Goal: Information Seeking & Learning: Learn about a topic

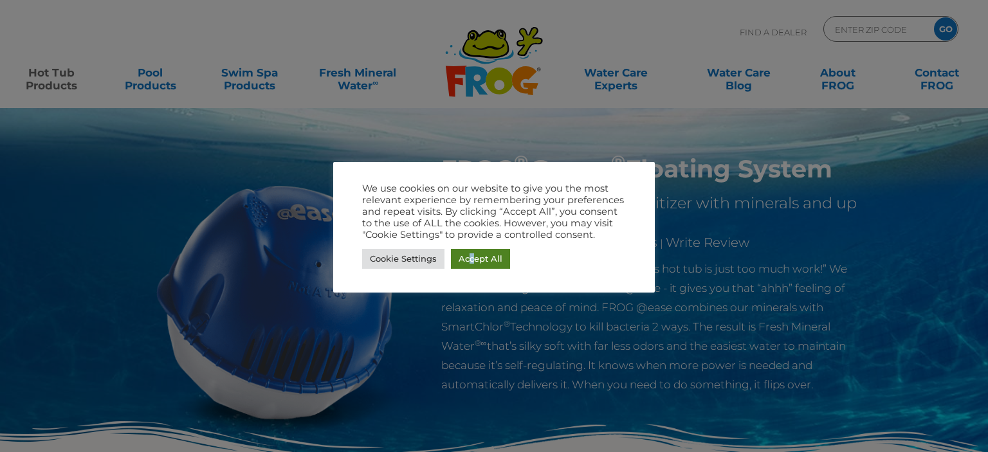
click at [471, 262] on link "Accept All" at bounding box center [480, 259] width 59 height 20
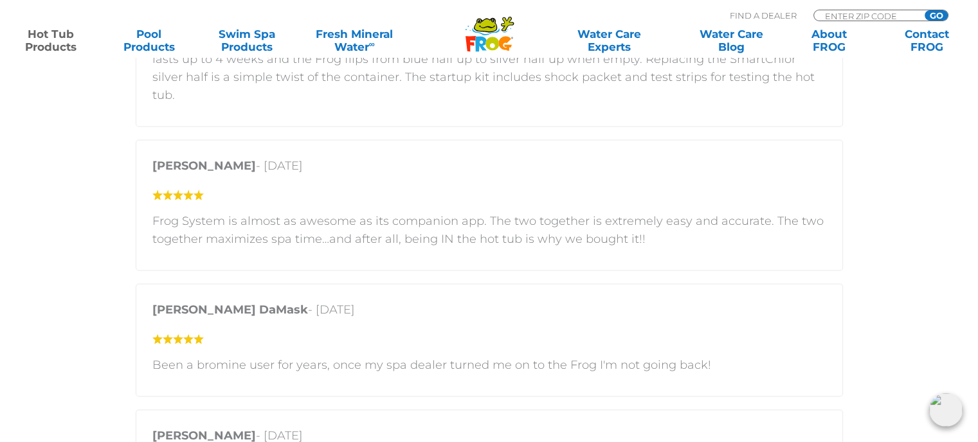
scroll to position [2637, 0]
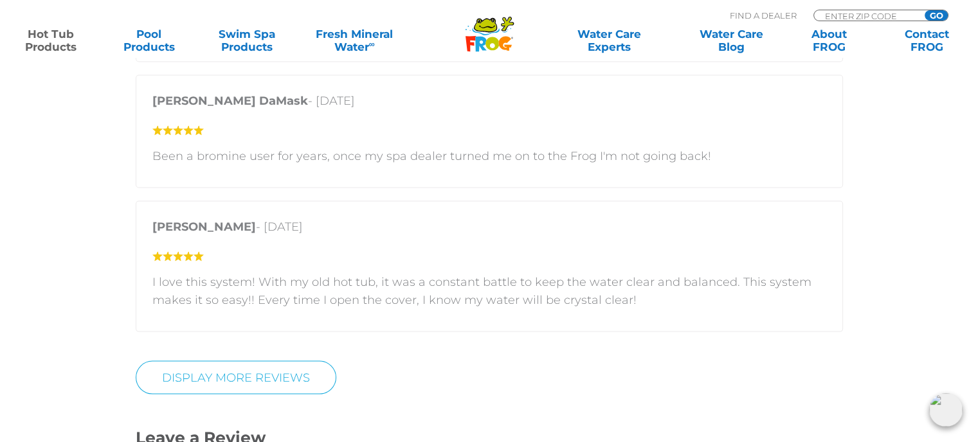
click at [302, 56] on div ".st130{clip-path:url(#SVGID_2_);fill-rule:evenodd;clip-rule:evenodd;fill:#C3CC0…" at bounding box center [489, 29] width 978 height 58
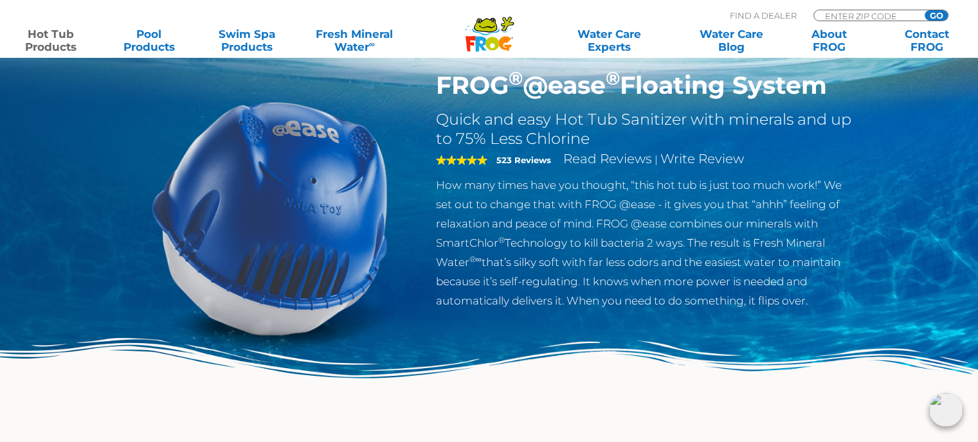
scroll to position [64, 0]
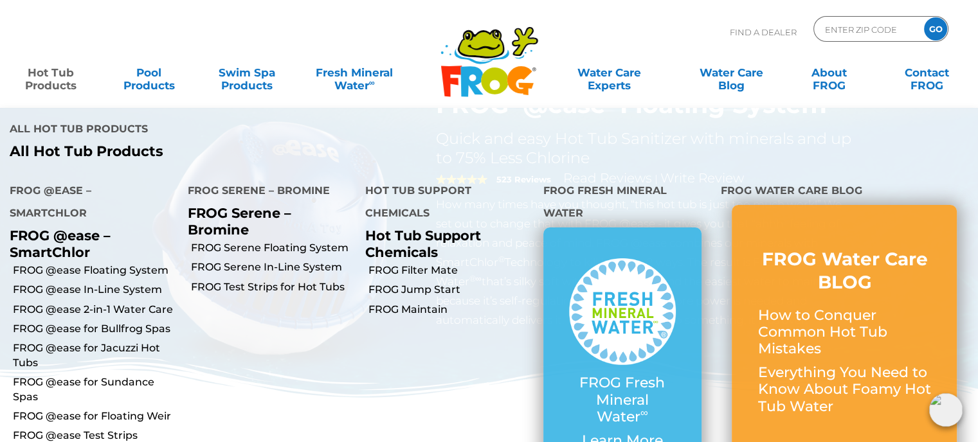
click at [48, 84] on link "Hot Tub Products" at bounding box center [51, 73] width 76 height 26
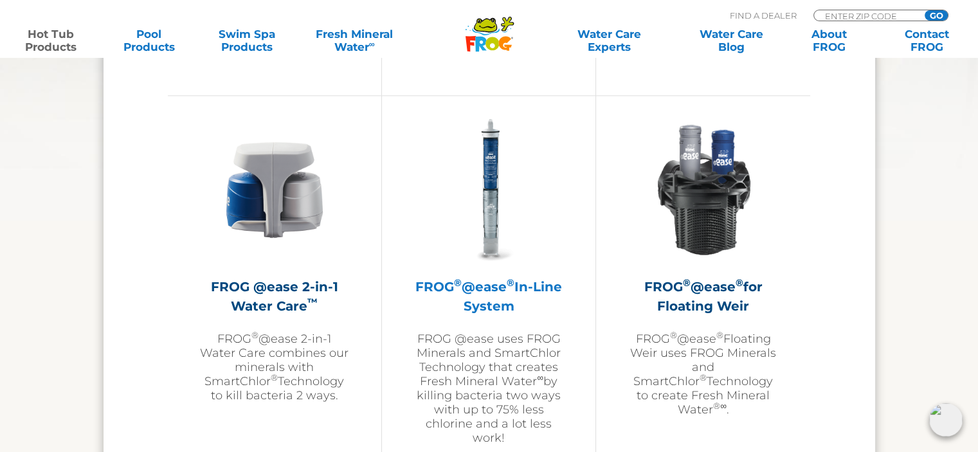
scroll to position [1865, 0]
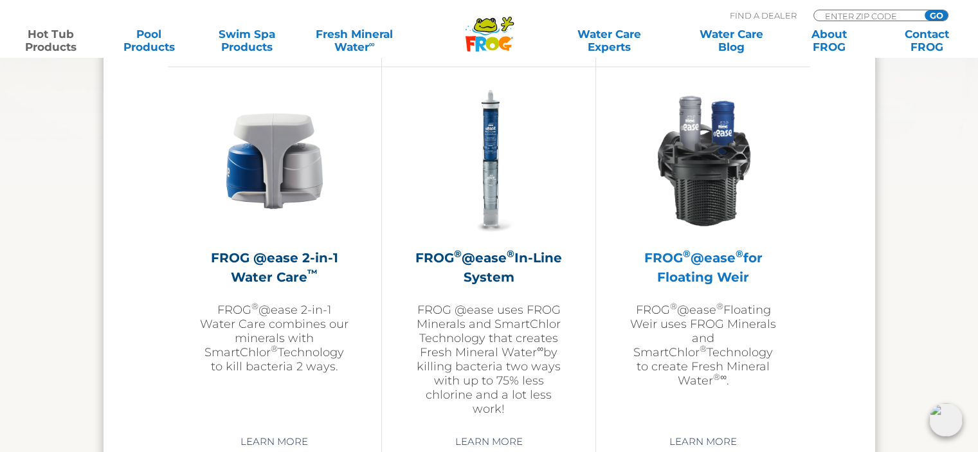
click at [718, 274] on h2 "FROG ® @ease ® for Floating Weir" at bounding box center [703, 267] width 150 height 39
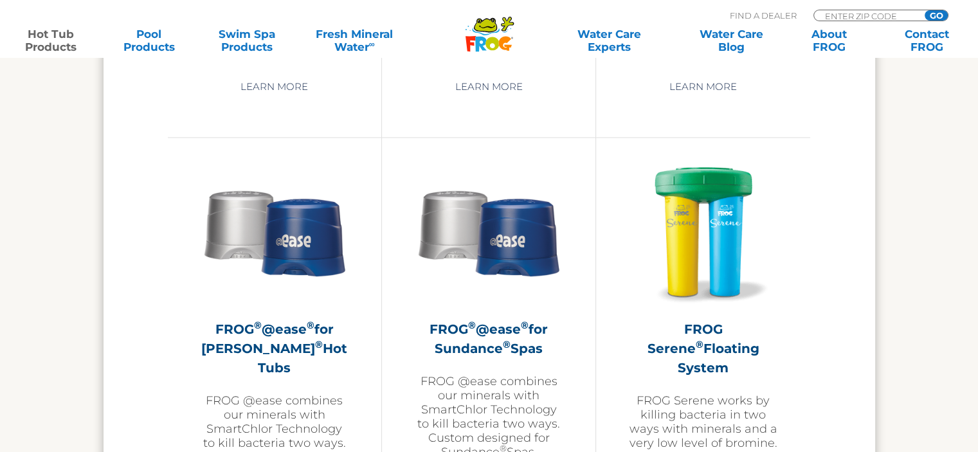
scroll to position [2271, 0]
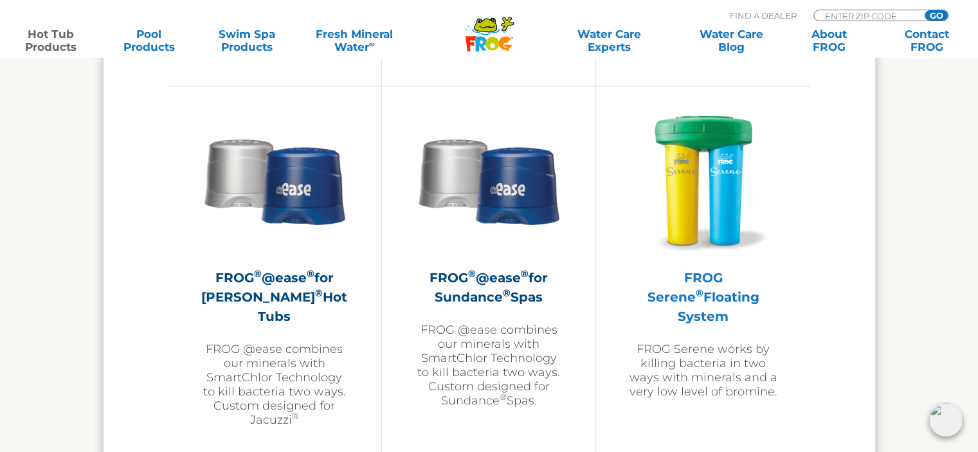
click at [684, 295] on h2 "FROG Serene ® Floating System" at bounding box center [703, 297] width 150 height 58
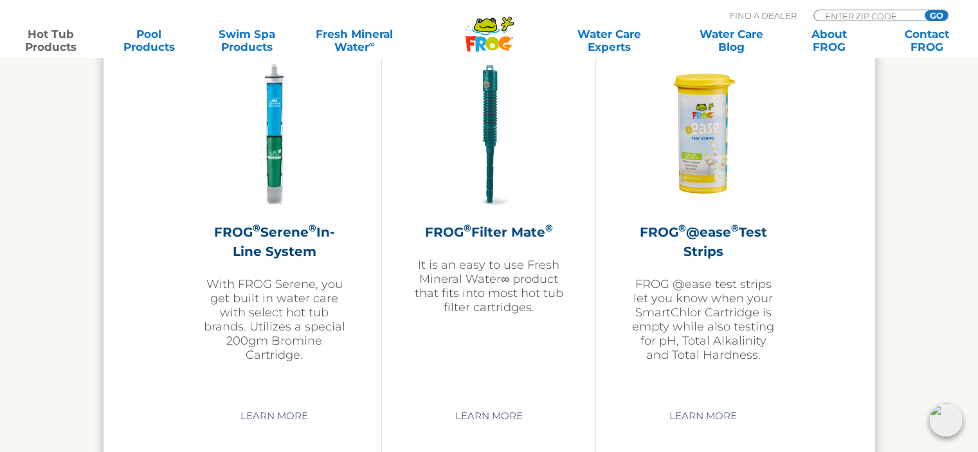
scroll to position [2742, 0]
click at [484, 218] on div "FROG ® Filter Mate ® It is an easy to use Fresh Mineral Water∞ product that fit…" at bounding box center [488, 187] width 149 height 254
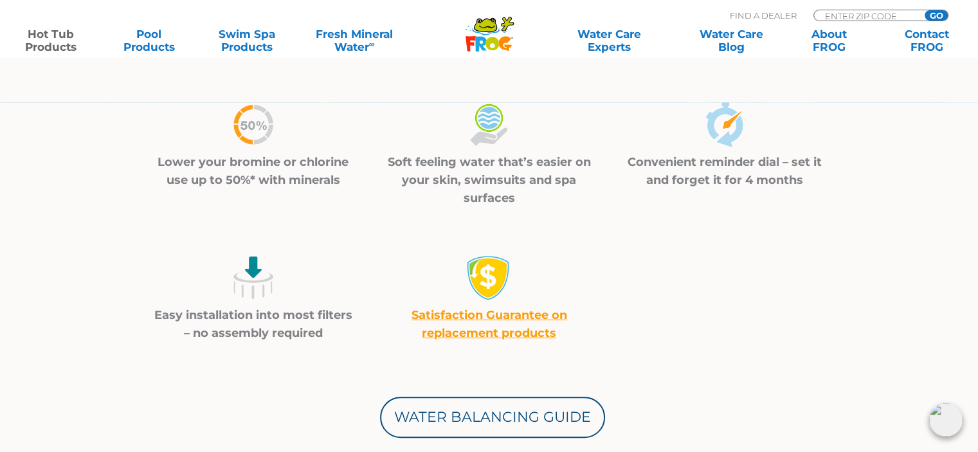
scroll to position [450, 0]
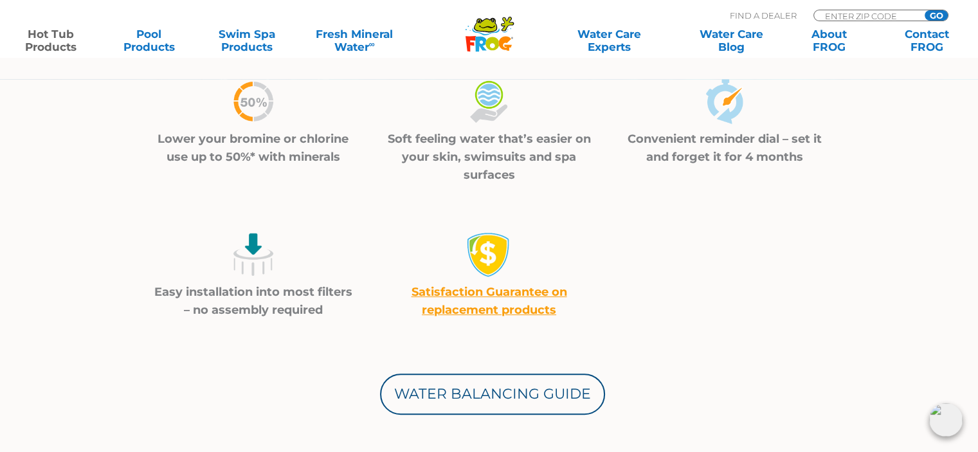
click at [236, 287] on p "Easy installation into most filters – no assembly required" at bounding box center [254, 301] width 204 height 36
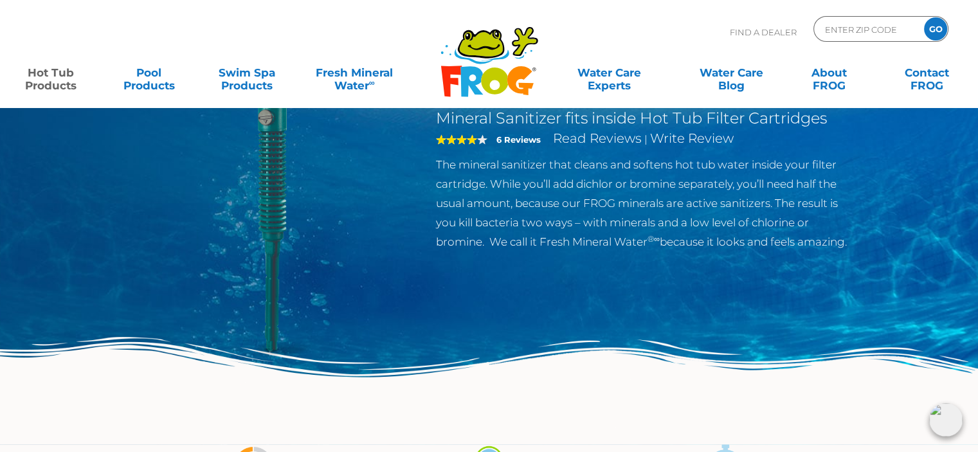
scroll to position [0, 0]
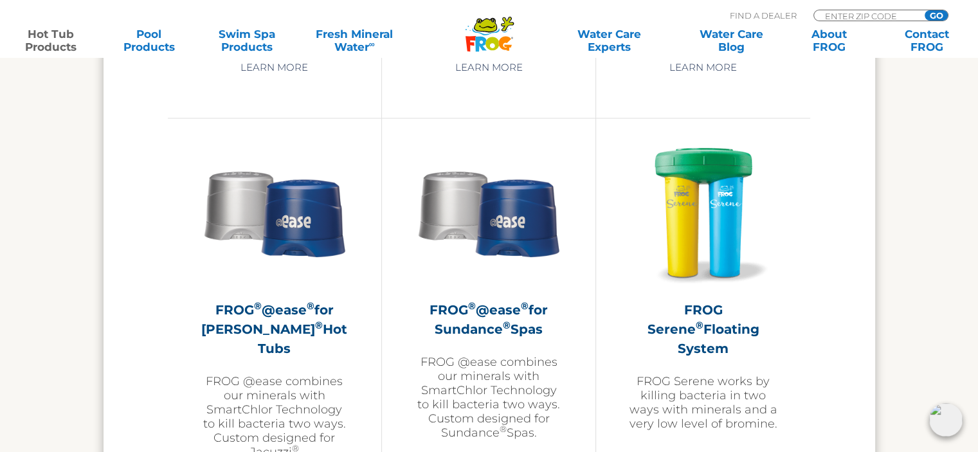
scroll to position [2228, 0]
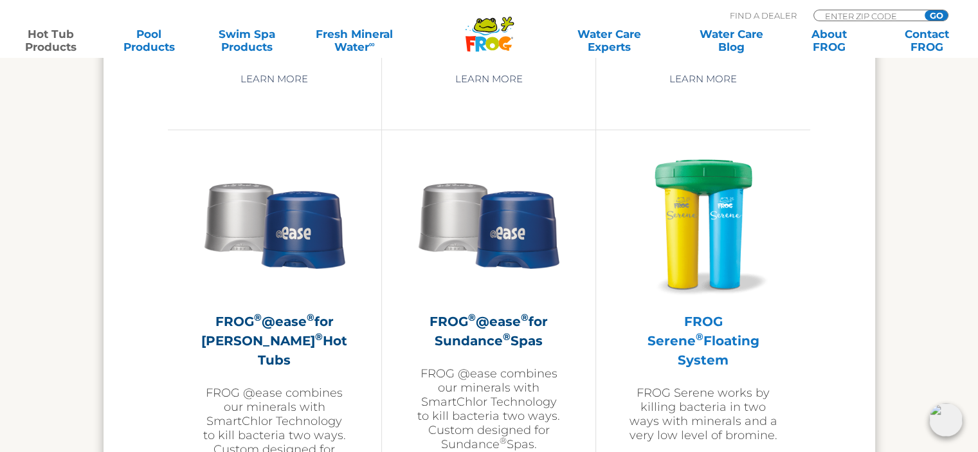
click at [684, 300] on div "FROG Serene ® Floating System FROG Serene works by killing bacteria in two ways…" at bounding box center [703, 295] width 150 height 293
